Goal: Task Accomplishment & Management: Manage account settings

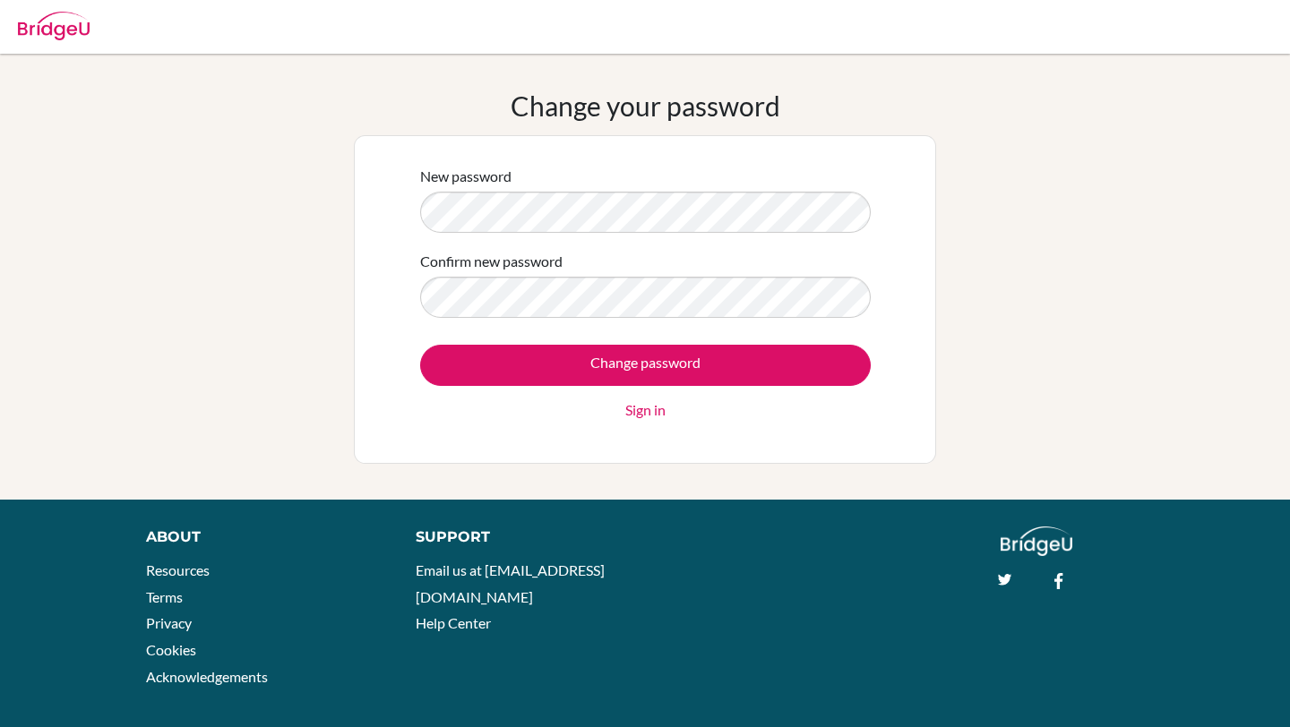
click at [995, 330] on div "Change your password New password Confirm new password Change password Sign in" at bounding box center [645, 277] width 1290 height 374
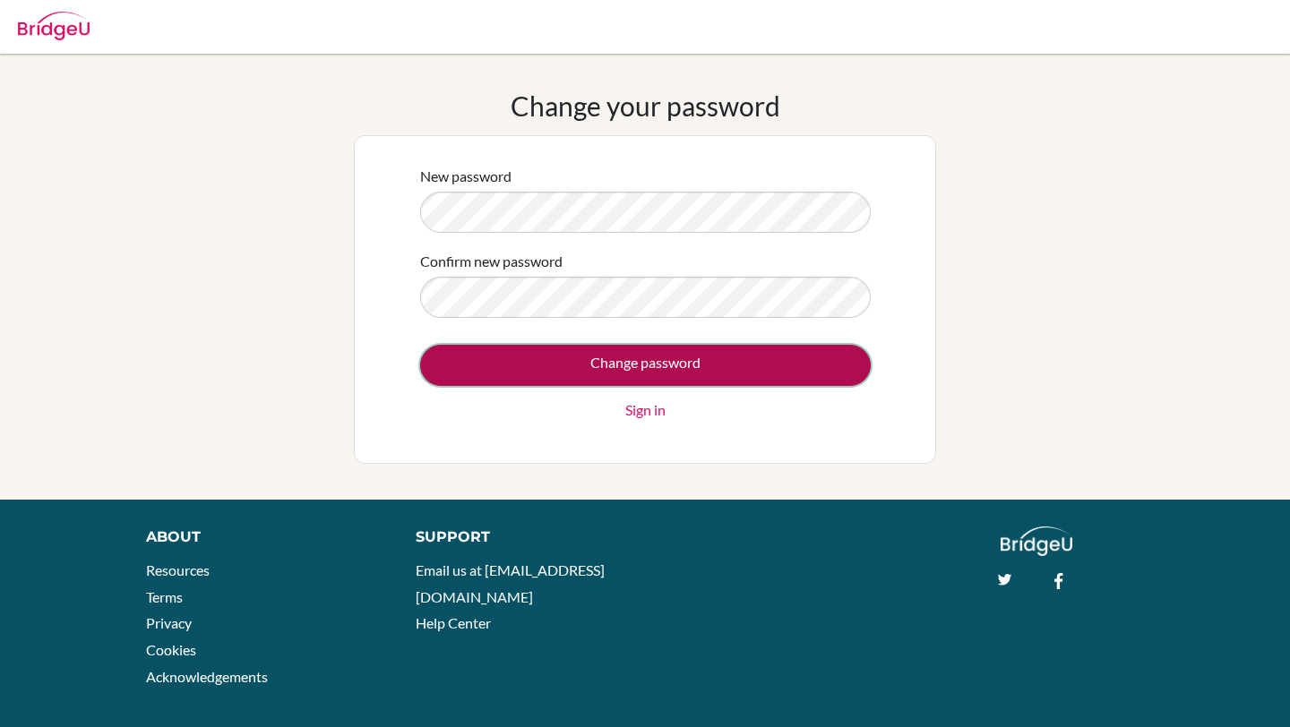
click at [758, 366] on input "Change password" at bounding box center [645, 365] width 451 height 41
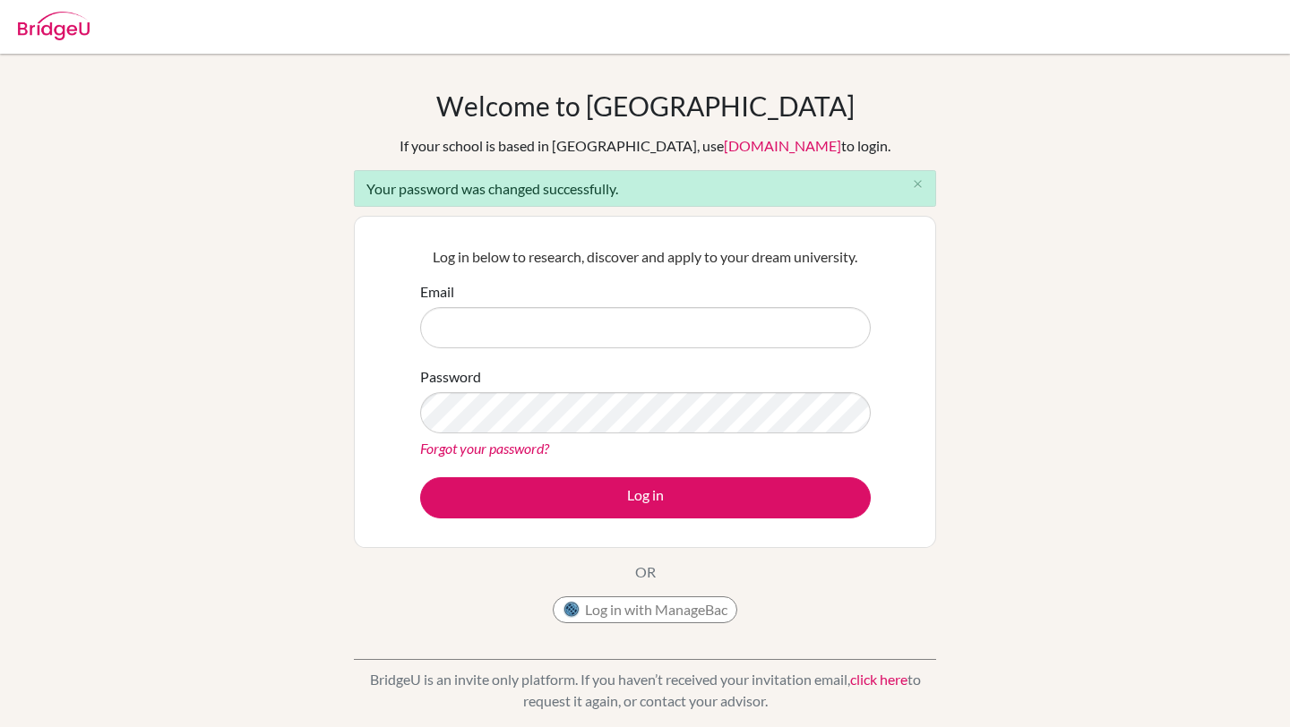
click at [527, 321] on input "Email" at bounding box center [645, 327] width 451 height 41
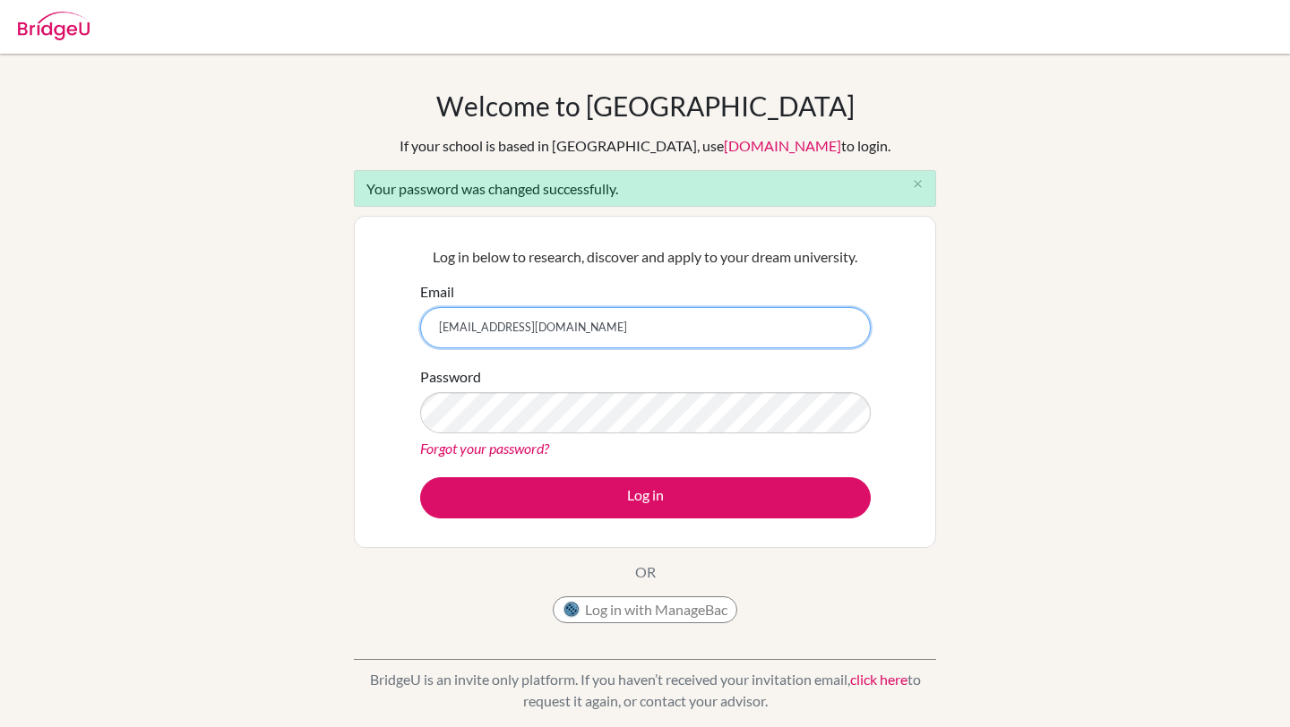
type input "[EMAIL_ADDRESS][DOMAIN_NAME]"
click at [1028, 357] on div "Welcome to [GEOGRAPHIC_DATA] If your school is based in [GEOGRAPHIC_DATA], use …" at bounding box center [645, 406] width 1290 height 632
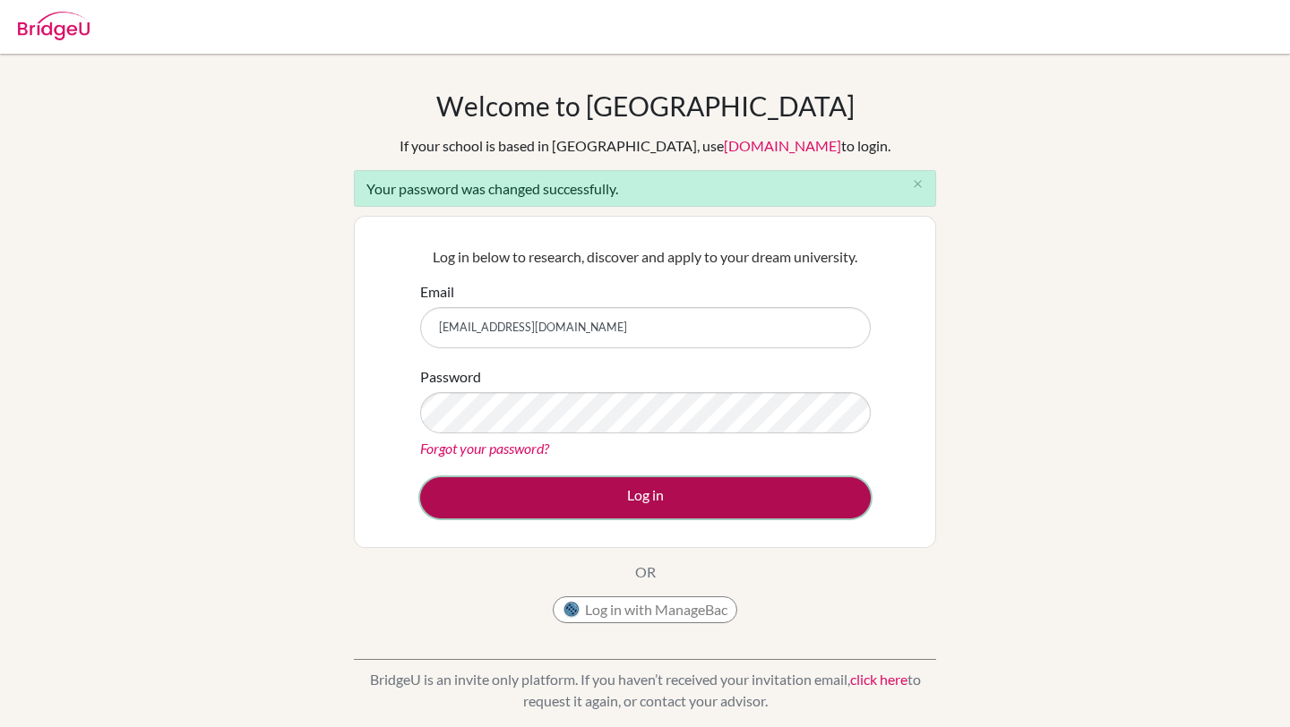
click at [743, 487] on button "Log in" at bounding box center [645, 497] width 451 height 41
